Goal: Navigation & Orientation: Find specific page/section

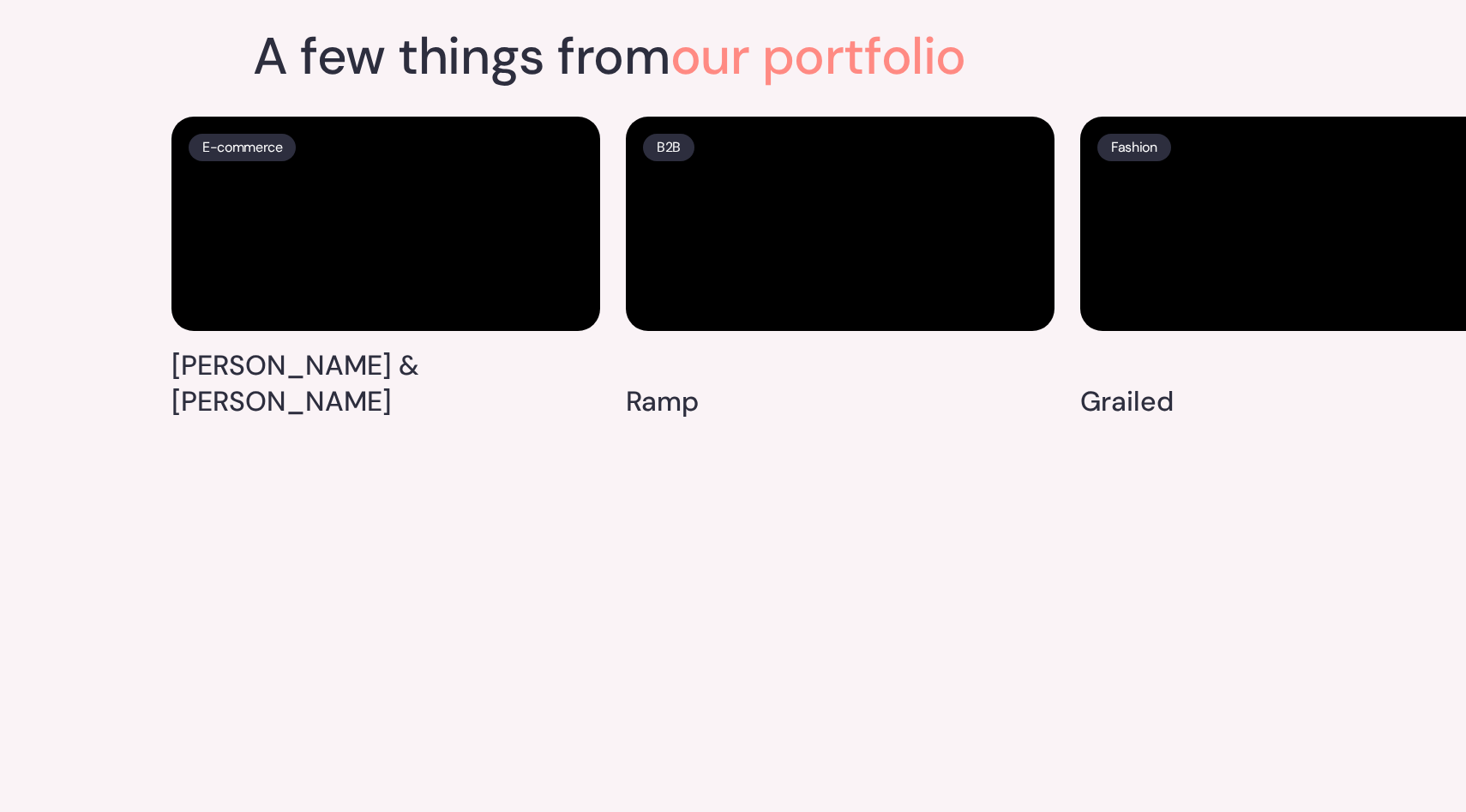
scroll to position [4452, 0]
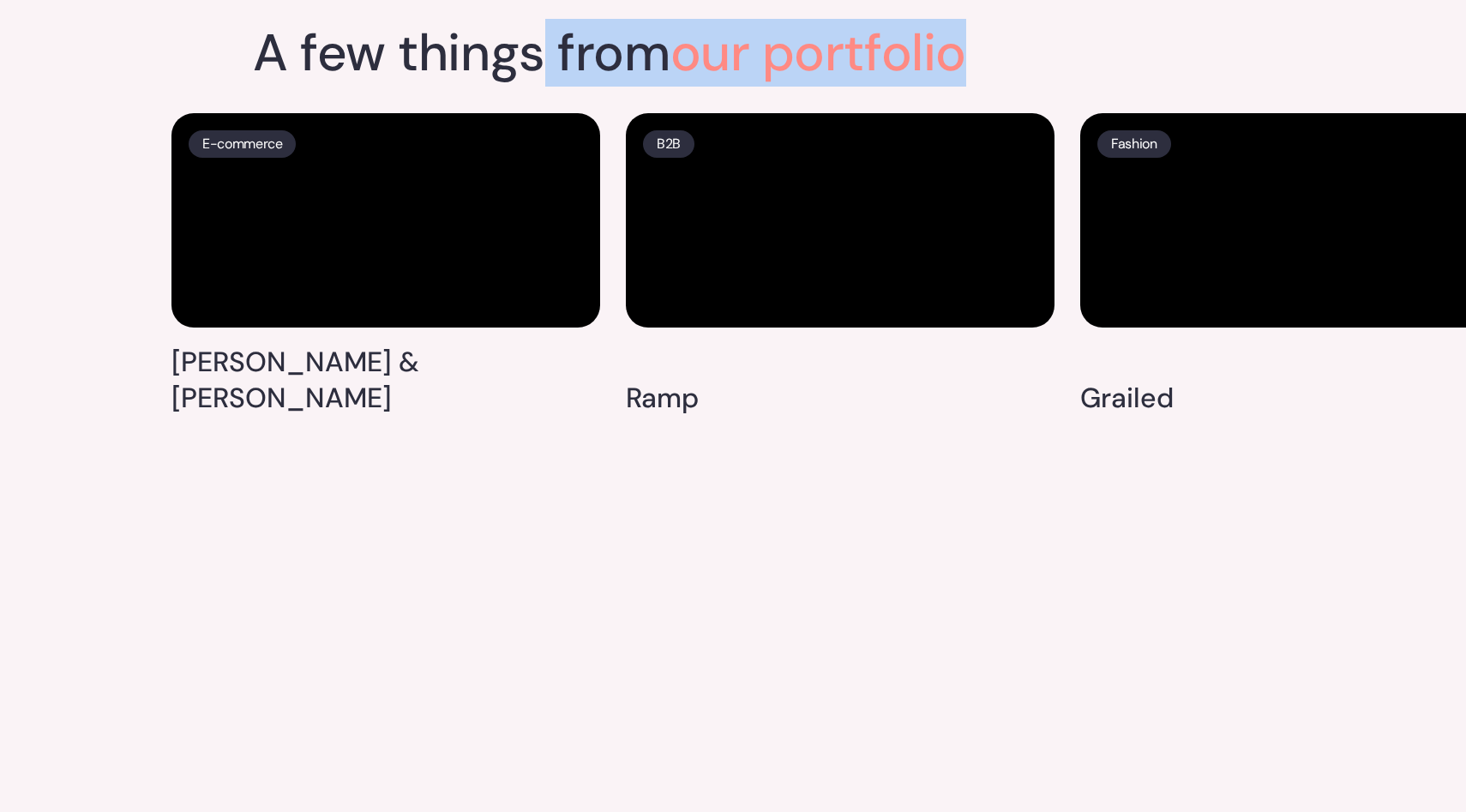
drag, startPoint x: 971, startPoint y: 34, endPoint x: 538, endPoint y: 36, distance: 433.0
click at [538, 36] on h2 "A few things from our portfolio" at bounding box center [610, 52] width 713 height 51
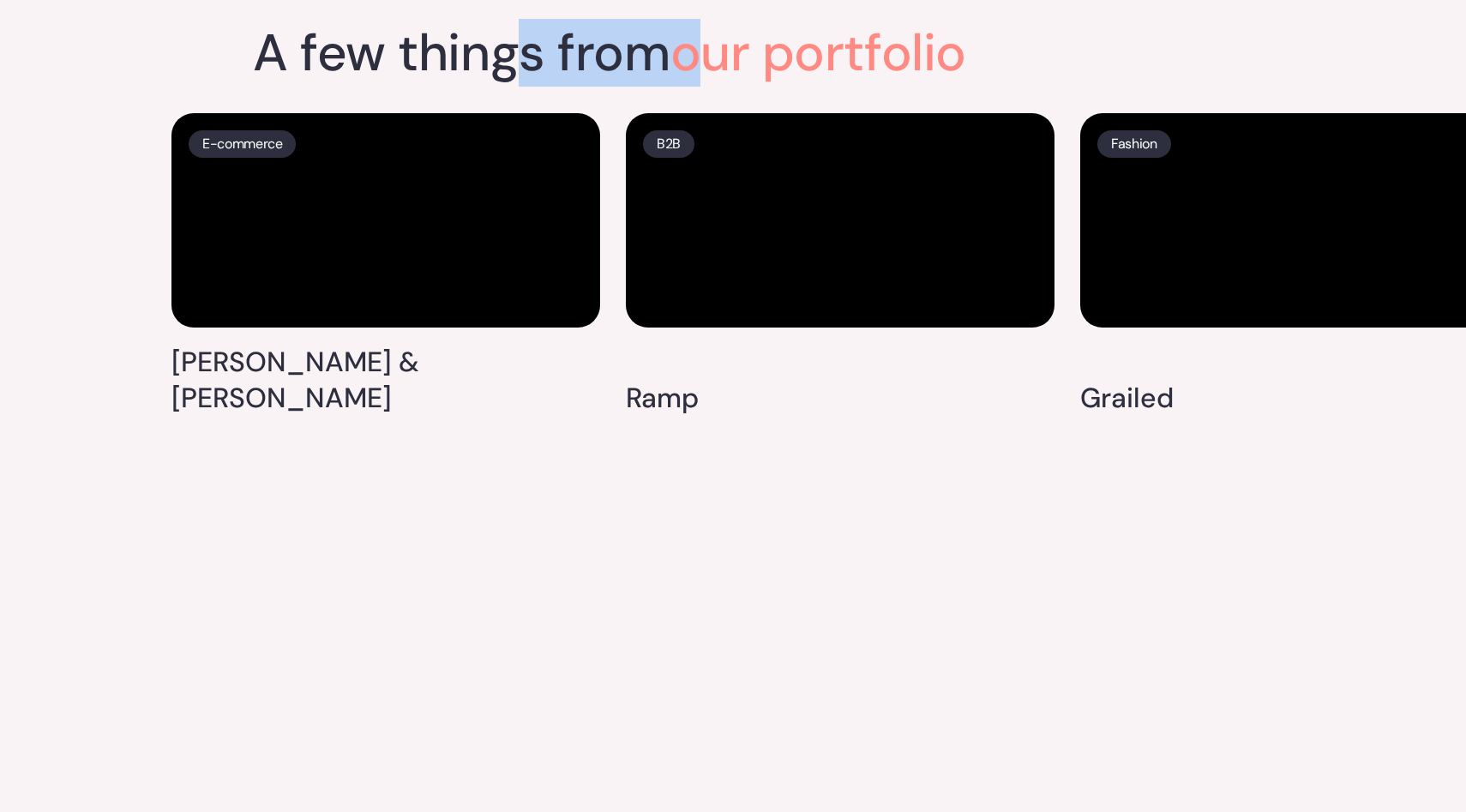
drag, startPoint x: 522, startPoint y: 33, endPoint x: 722, endPoint y: 45, distance: 200.4
click at [724, 45] on h2 "A few things from our portfolio" at bounding box center [610, 52] width 713 height 51
click at [769, 36] on span "our portfolio" at bounding box center [819, 52] width 295 height 68
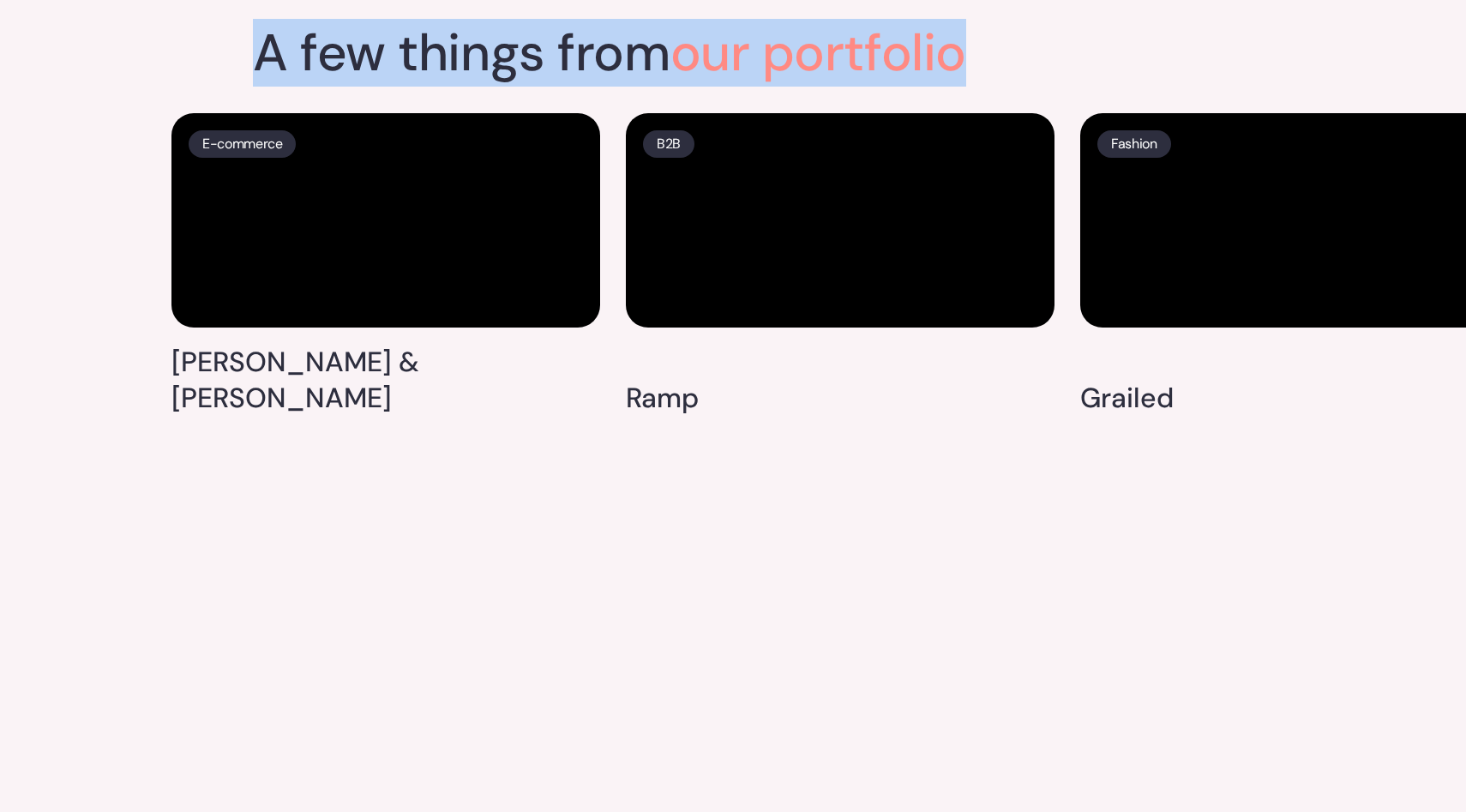
drag, startPoint x: 984, startPoint y: 30, endPoint x: 197, endPoint y: 35, distance: 787.0
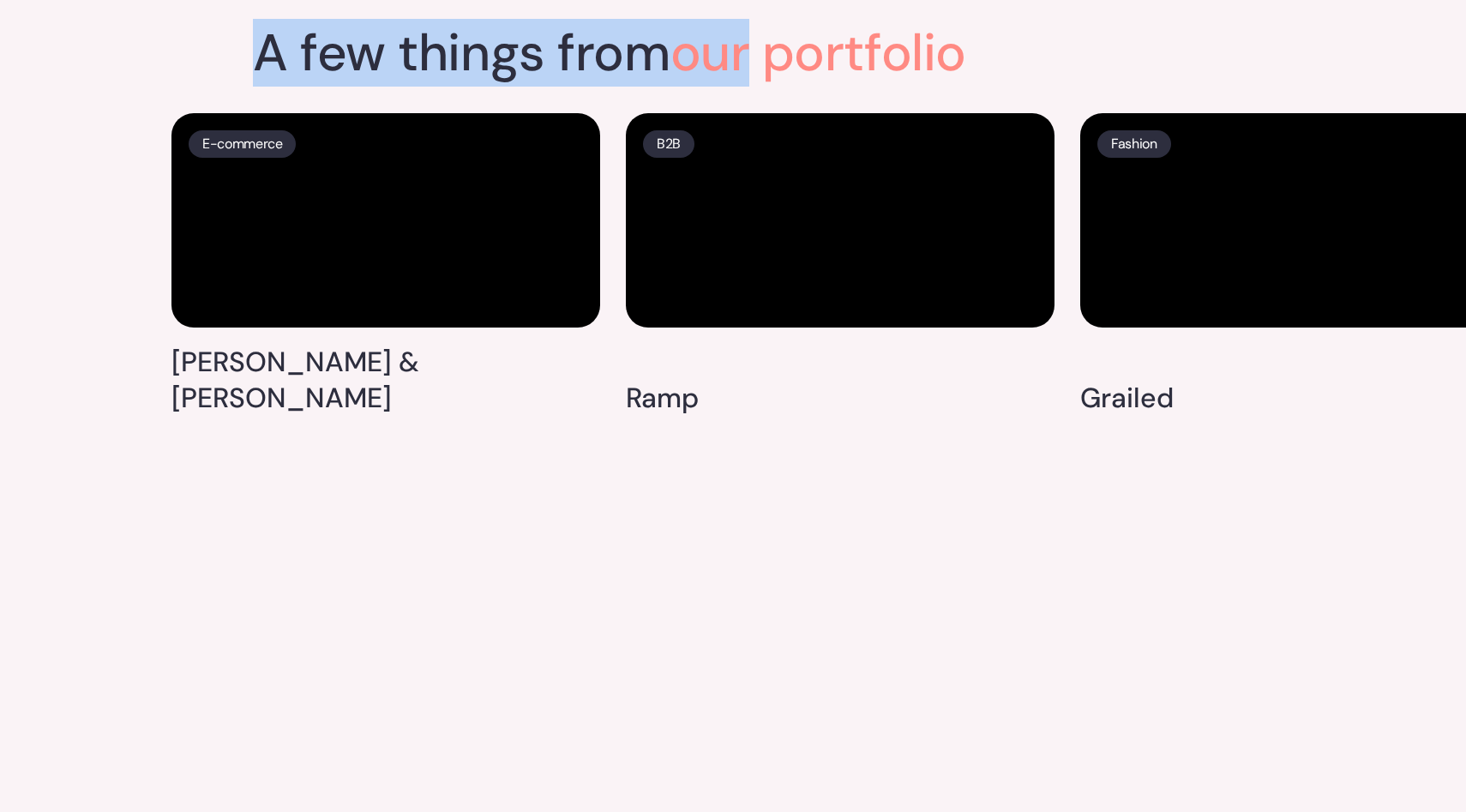
drag, startPoint x: 245, startPoint y: 41, endPoint x: 728, endPoint y: 48, distance: 483.1
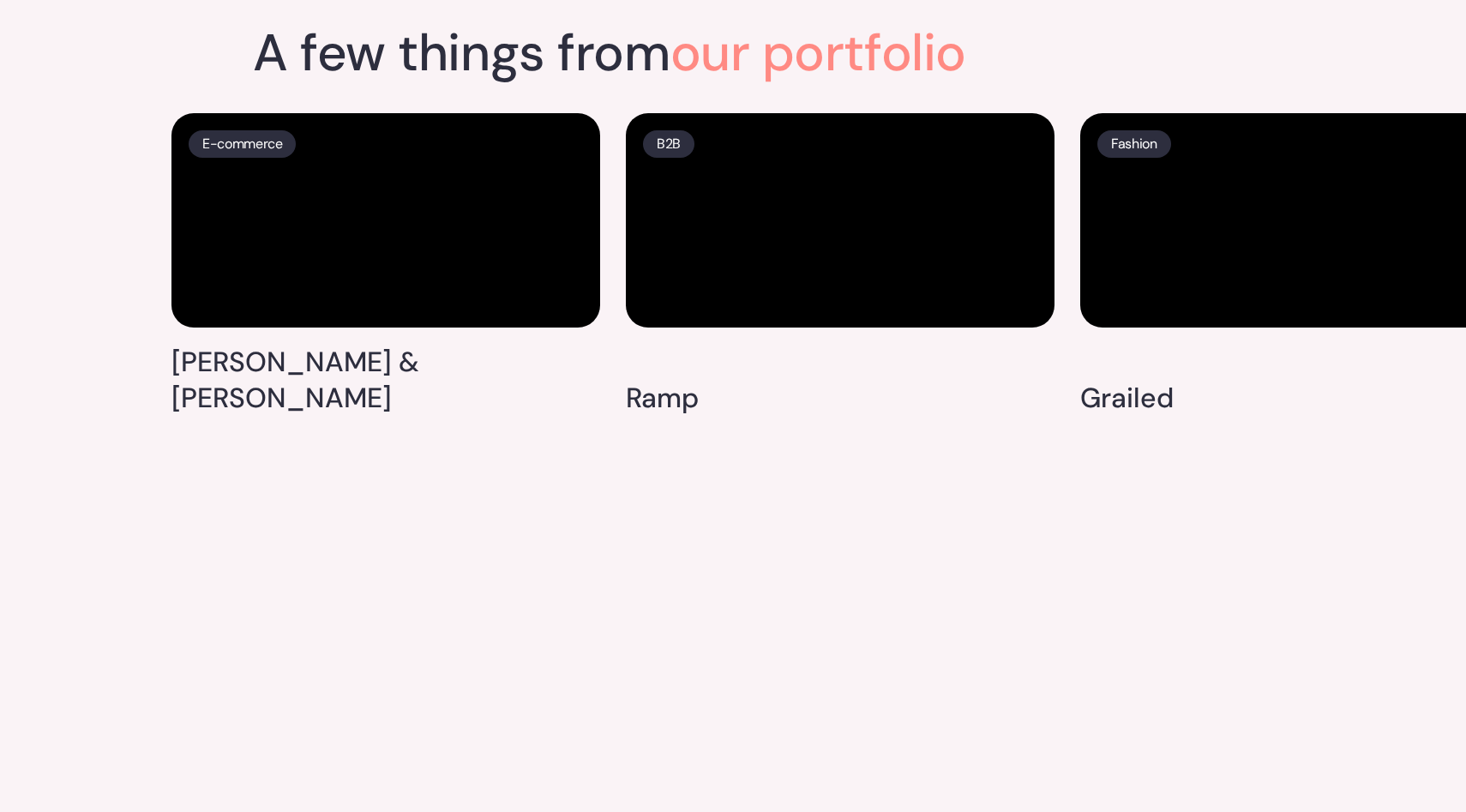
click at [964, 44] on span "our portfolio" at bounding box center [819, 52] width 295 height 68
